Goal: Information Seeking & Learning: Learn about a topic

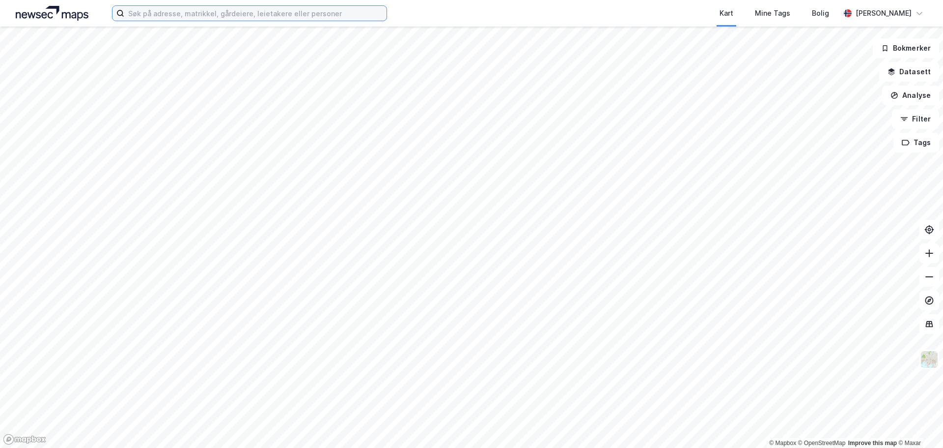
click at [275, 11] on input at bounding box center [255, 13] width 262 height 15
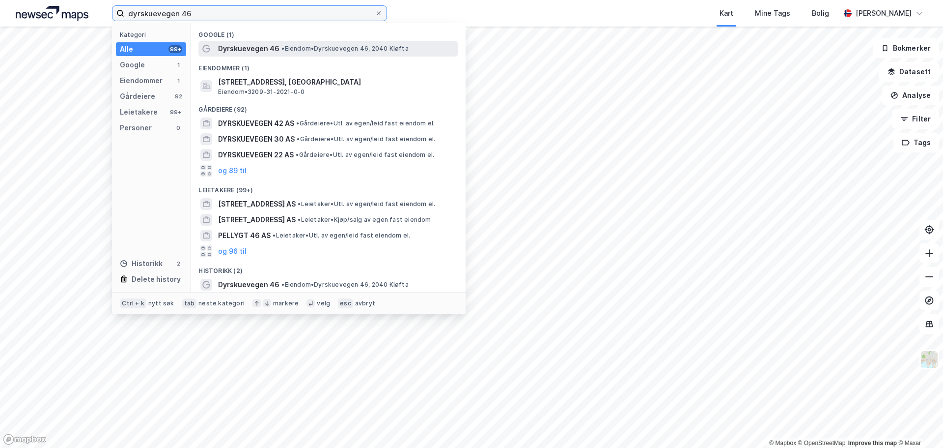
type input "dyrskuevegen 46"
click at [241, 48] on span "Dyrskuevegen 46" at bounding box center [248, 49] width 61 height 12
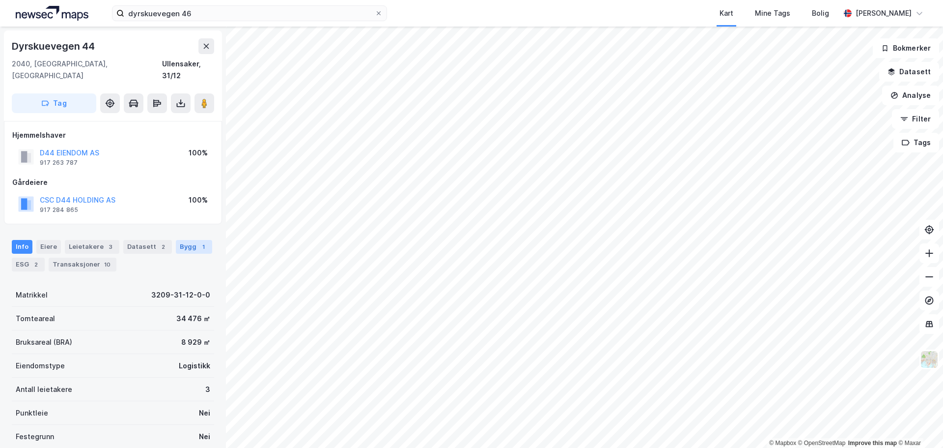
click at [177, 240] on div "Bygg 1" at bounding box center [194, 247] width 36 height 14
